Goal: Browse casually

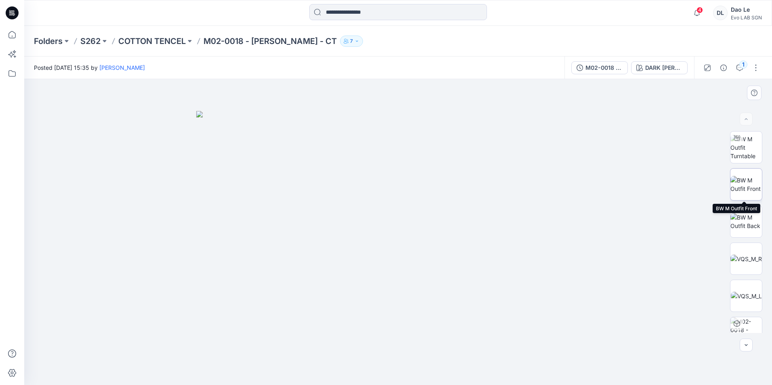
click at [743, 181] on img at bounding box center [745, 184] width 31 height 17
click at [742, 183] on img at bounding box center [746, 184] width 31 height 17
click at [749, 222] on img at bounding box center [745, 221] width 31 height 17
click at [747, 147] on img at bounding box center [745, 147] width 31 height 25
click at [747, 191] on img at bounding box center [745, 184] width 31 height 17
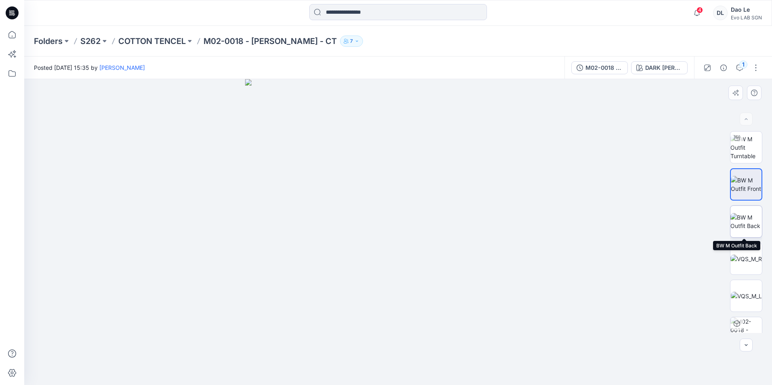
click at [747, 220] on img at bounding box center [745, 221] width 31 height 17
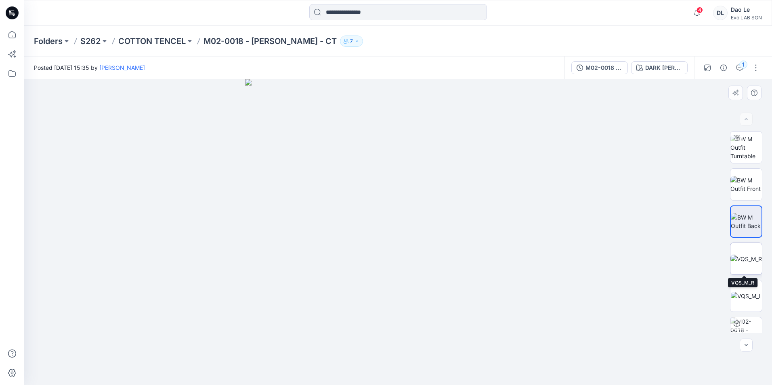
click at [746, 256] on img at bounding box center [745, 259] width 31 height 8
click at [747, 298] on img at bounding box center [746, 296] width 31 height 8
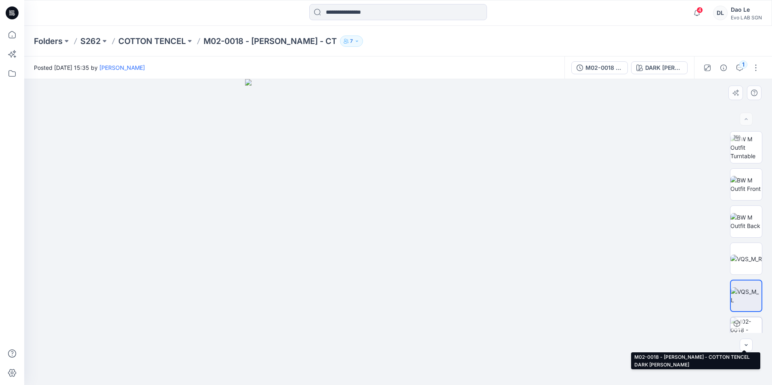
click at [746, 329] on img at bounding box center [745, 332] width 31 height 31
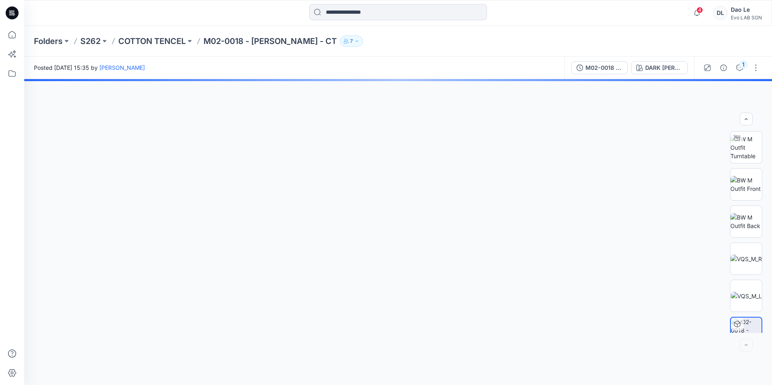
scroll to position [53, 0]
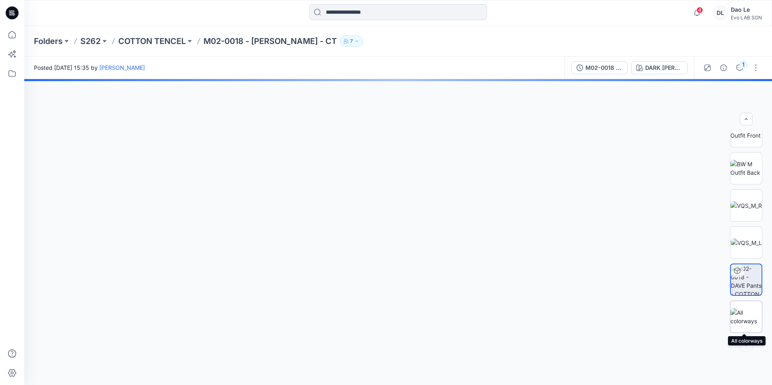
click at [746, 319] on img at bounding box center [745, 317] width 31 height 17
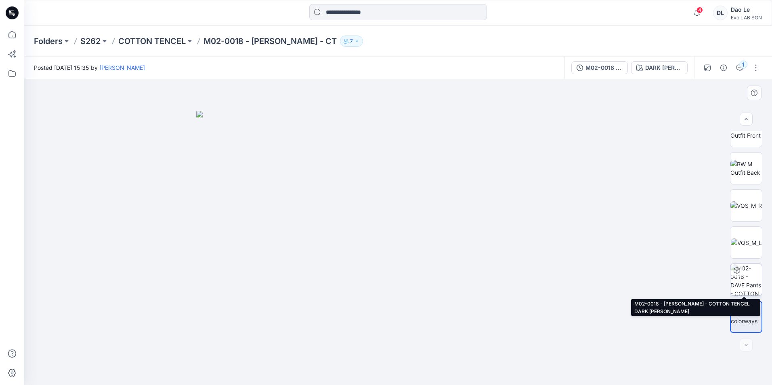
click at [740, 279] on img at bounding box center [745, 279] width 31 height 31
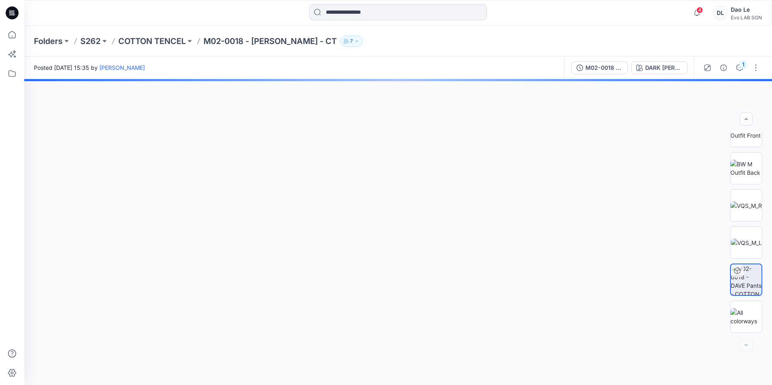
click at [734, 272] on icon at bounding box center [737, 271] width 6 height 6
click at [742, 274] on img at bounding box center [746, 279] width 31 height 31
click at [743, 281] on img at bounding box center [746, 279] width 31 height 31
drag, startPoint x: 751, startPoint y: 162, endPoint x: 712, endPoint y: 174, distance: 40.7
click at [751, 162] on img at bounding box center [745, 168] width 31 height 17
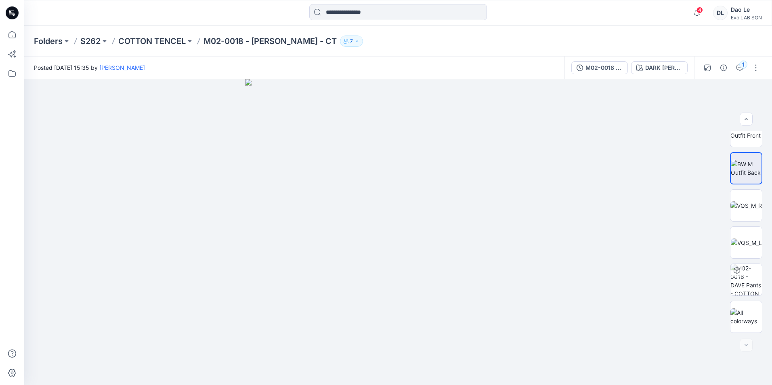
drag, startPoint x: 442, startPoint y: 225, endPoint x: 401, endPoint y: 218, distance: 41.2
click at [409, 218] on img at bounding box center [398, 232] width 306 height 306
drag, startPoint x: 396, startPoint y: 214, endPoint x: 459, endPoint y: 208, distance: 63.2
click at [459, 208] on img at bounding box center [398, 232] width 306 height 306
drag, startPoint x: 459, startPoint y: 198, endPoint x: 392, endPoint y: 205, distance: 67.8
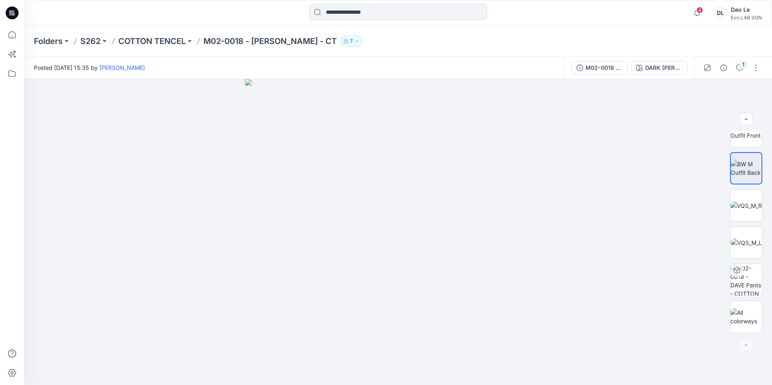
click at [392, 205] on img at bounding box center [398, 232] width 306 height 306
drag, startPoint x: 424, startPoint y: 207, endPoint x: 466, endPoint y: 206, distance: 42.8
click at [466, 206] on img at bounding box center [398, 232] width 306 height 306
drag, startPoint x: 741, startPoint y: 315, endPoint x: 695, endPoint y: 304, distance: 46.9
click at [740, 315] on img at bounding box center [745, 317] width 31 height 17
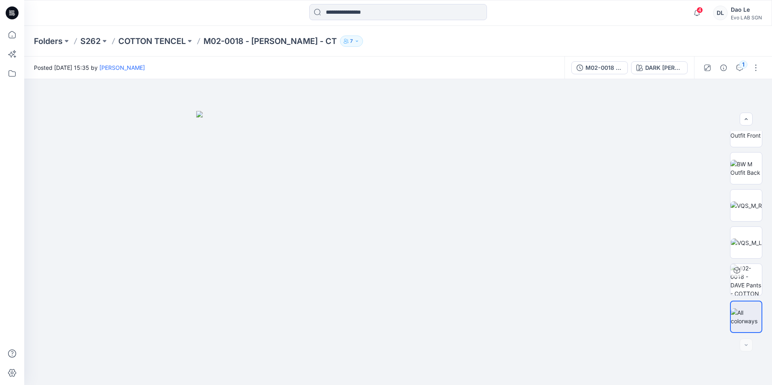
drag, startPoint x: 436, startPoint y: 215, endPoint x: 418, endPoint y: 223, distance: 19.5
click at [414, 223] on img at bounding box center [398, 248] width 404 height 274
click at [746, 278] on img at bounding box center [745, 279] width 31 height 31
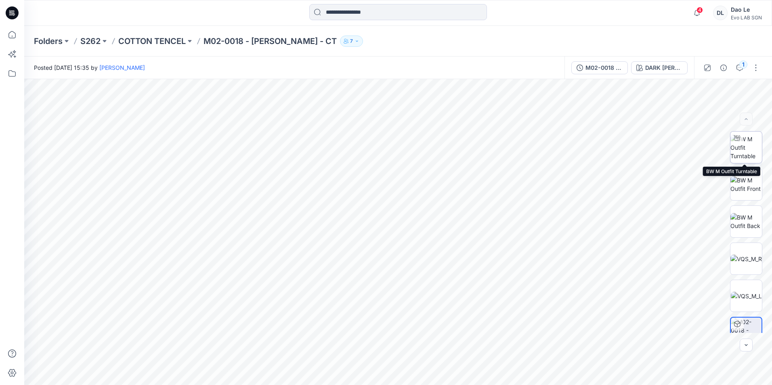
click at [749, 137] on img at bounding box center [745, 147] width 31 height 25
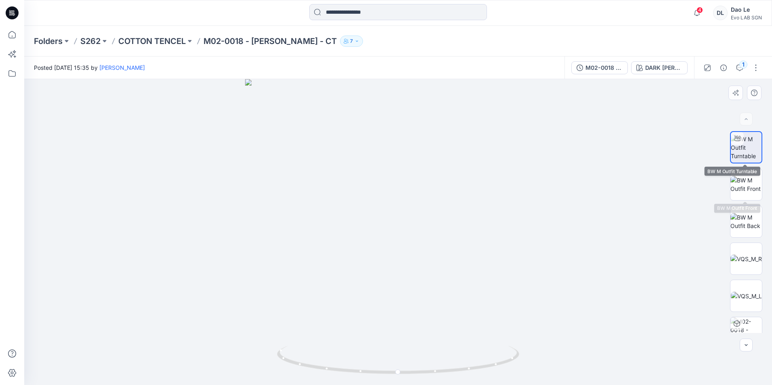
click at [745, 150] on img at bounding box center [746, 147] width 31 height 25
click at [740, 191] on img at bounding box center [745, 184] width 31 height 17
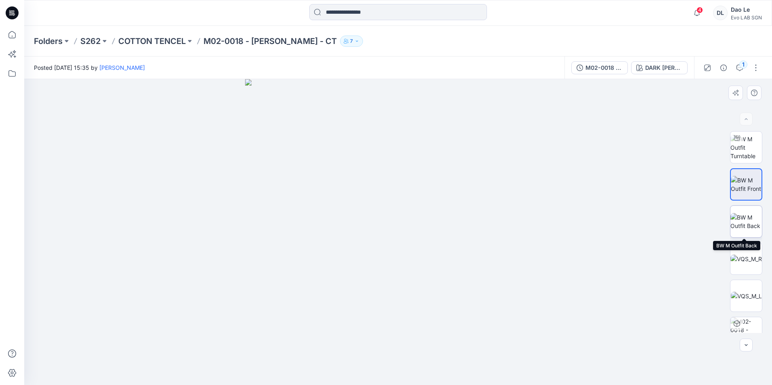
click at [744, 230] on img at bounding box center [745, 221] width 31 height 17
click at [747, 152] on img at bounding box center [745, 147] width 31 height 25
click at [750, 185] on img at bounding box center [745, 184] width 31 height 17
click at [743, 225] on img at bounding box center [745, 221] width 31 height 17
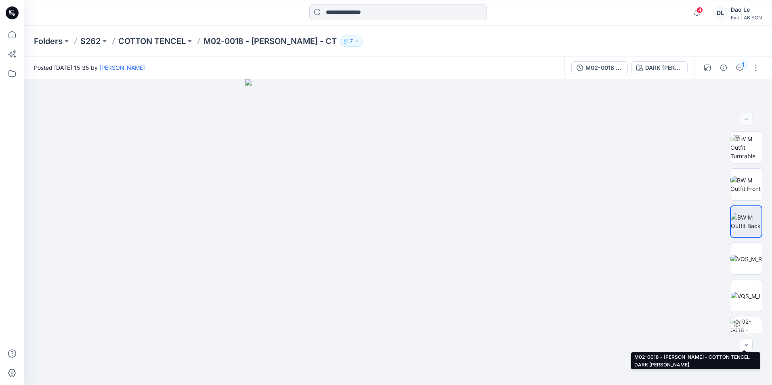
click at [740, 327] on div at bounding box center [736, 323] width 13 height 13
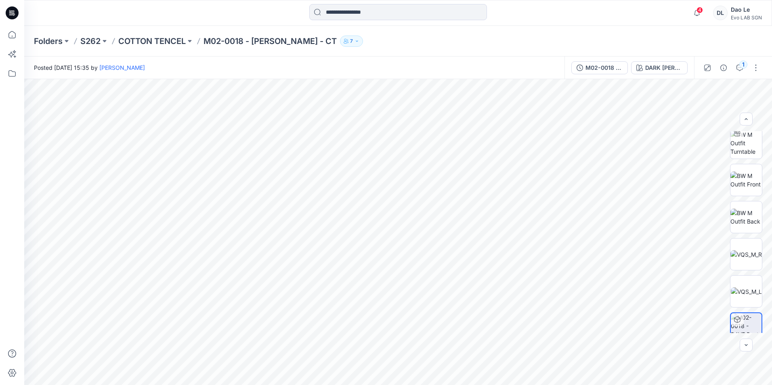
scroll to position [5, 0]
click at [744, 223] on img at bounding box center [745, 216] width 31 height 17
click at [742, 186] on img at bounding box center [745, 179] width 31 height 17
click at [749, 218] on img at bounding box center [745, 216] width 31 height 17
